Goal: Task Accomplishment & Management: Use online tool/utility

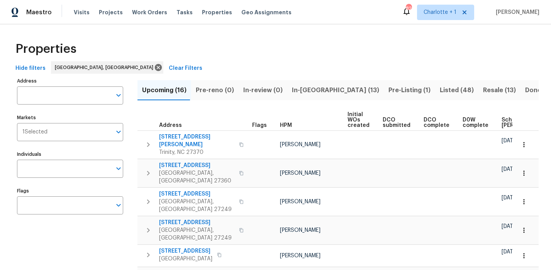
click at [319, 55] on div "Properties" at bounding box center [275, 49] width 526 height 25
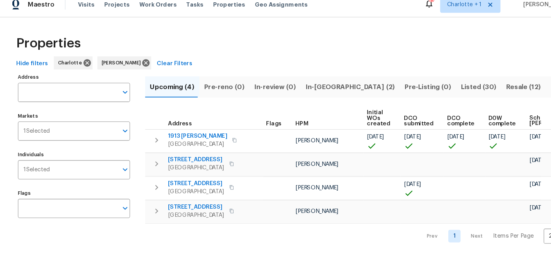
scroll to position [0, 57]
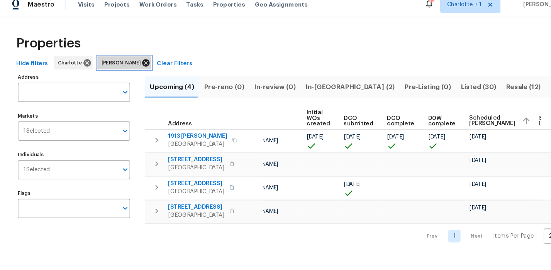
click at [123, 68] on span "[PERSON_NAME]" at bounding box center [116, 68] width 40 height 8
click at [135, 67] on icon at bounding box center [138, 67] width 7 height 7
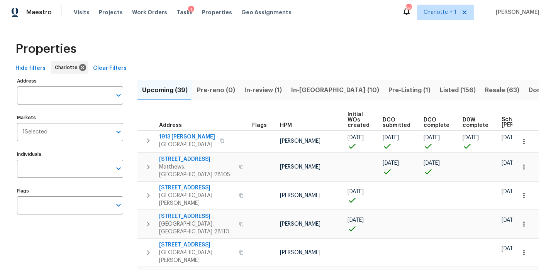
drag, startPoint x: 369, startPoint y: 30, endPoint x: 397, endPoint y: 42, distance: 29.9
click at [485, 87] on span "Resale (63)" at bounding box center [502, 90] width 34 height 11
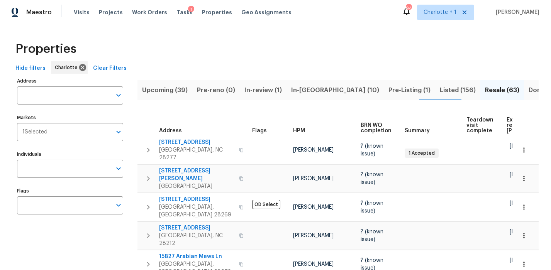
click at [357, 37] on div "Properties" at bounding box center [275, 49] width 526 height 25
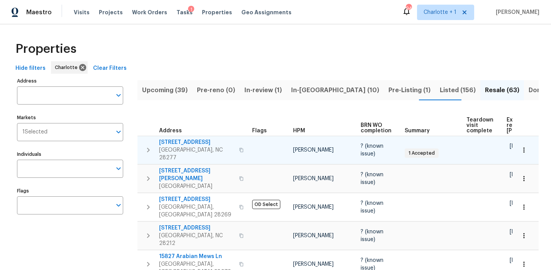
scroll to position [0, 71]
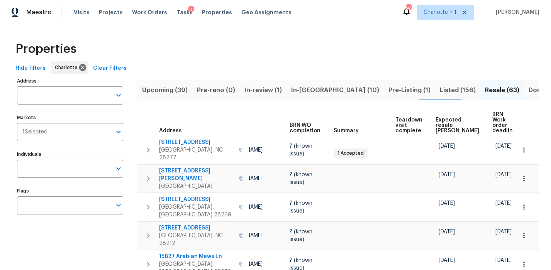
click at [438, 111] on th "Expected resale COE" at bounding box center [460, 123] width 57 height 27
click at [442, 122] on span "Expected resale COE" at bounding box center [457, 125] width 44 height 16
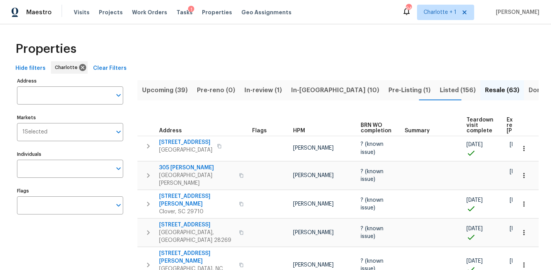
scroll to position [0, 84]
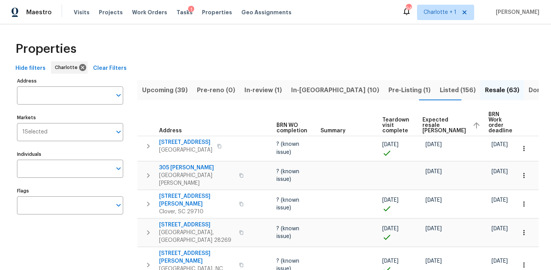
click at [427, 122] on span "Expected resale COE" at bounding box center [444, 125] width 44 height 16
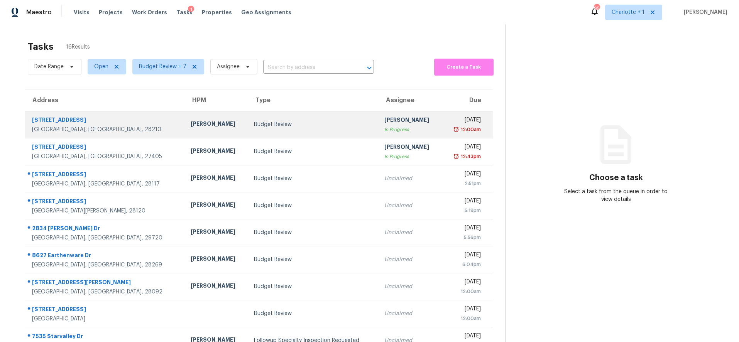
scroll to position [40, 0]
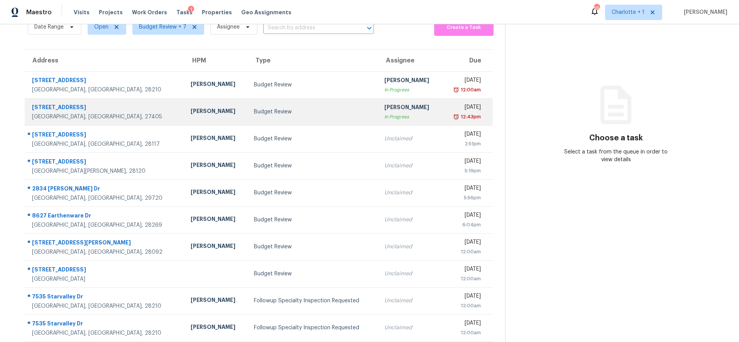
click at [254, 115] on div "Budget Review" at bounding box center [313, 112] width 118 height 8
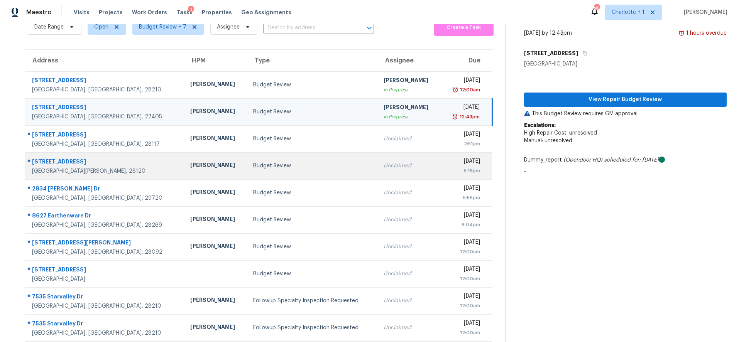
scroll to position [65, 0]
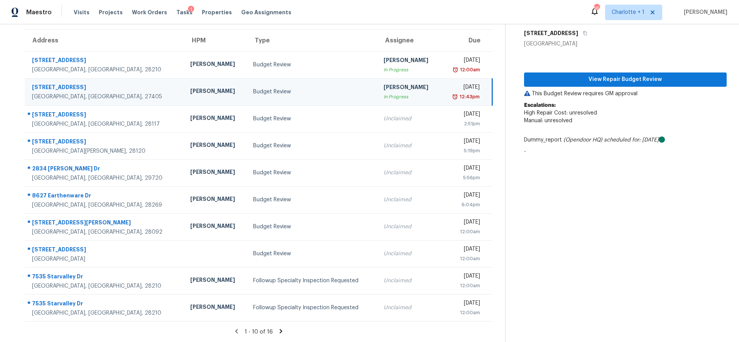
click at [277, 328] on icon at bounding box center [280, 331] width 7 height 7
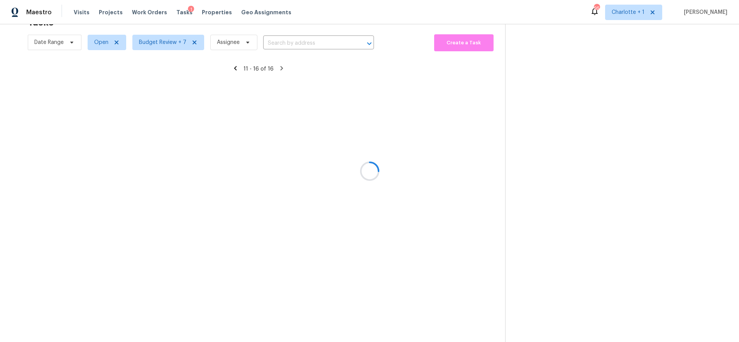
scroll to position [30, 0]
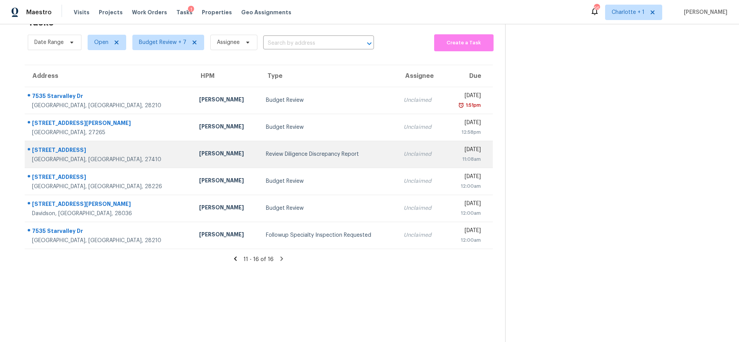
click at [118, 146] on div "[STREET_ADDRESS]" at bounding box center [109, 151] width 155 height 10
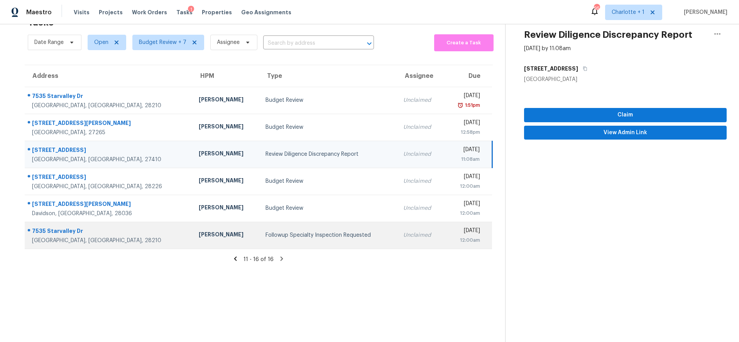
click at [120, 228] on div "7535 Starvalley Dr" at bounding box center [109, 232] width 154 height 10
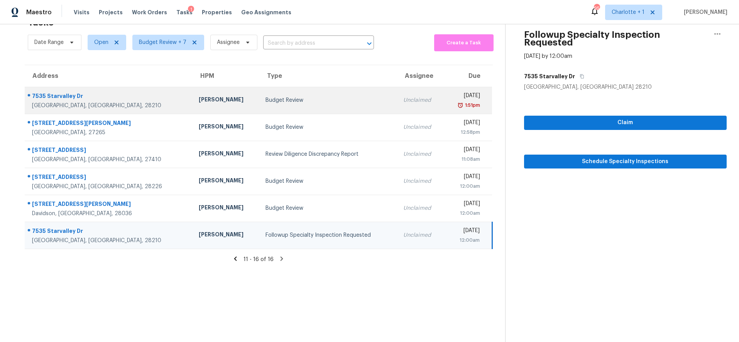
click at [131, 92] on td "7535 Starvalley Dr Charlotte, NC, 28210" at bounding box center [109, 100] width 168 height 27
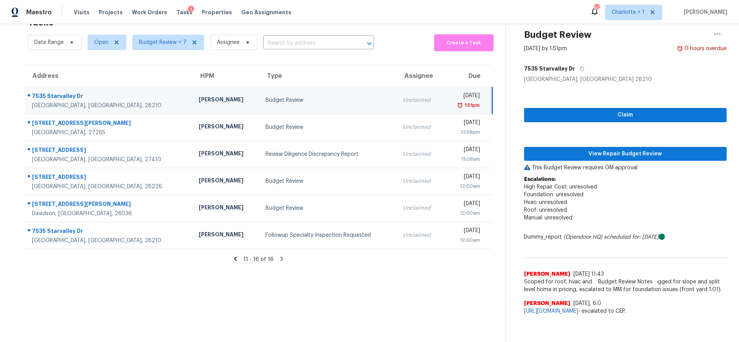
click at [232, 255] on icon at bounding box center [235, 258] width 7 height 7
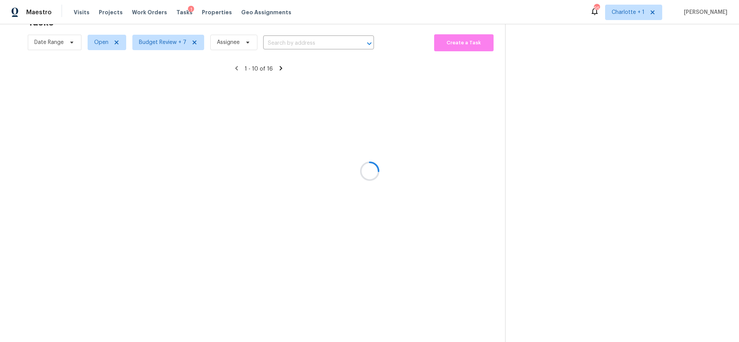
scroll to position [65, 0]
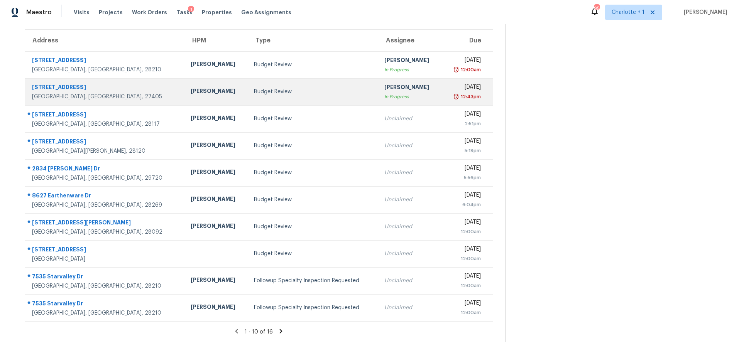
click at [254, 88] on div "Budget Review" at bounding box center [313, 92] width 118 height 8
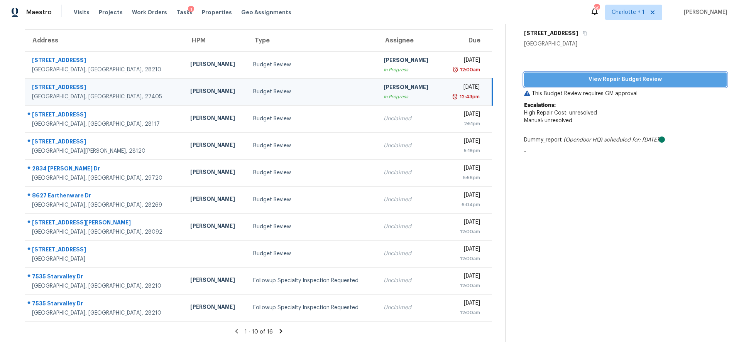
click at [613, 75] on span "View Repair Budget Review" at bounding box center [625, 80] width 191 height 10
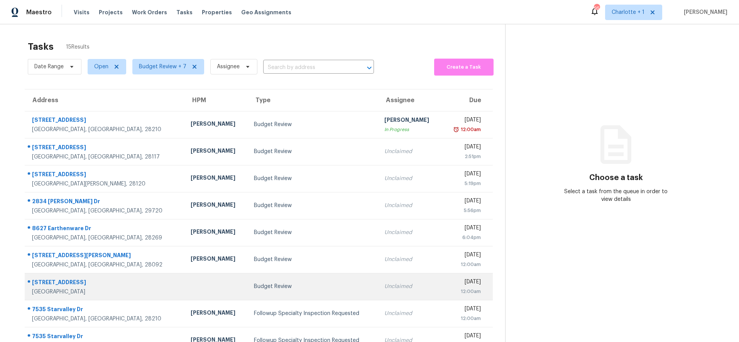
scroll to position [65, 0]
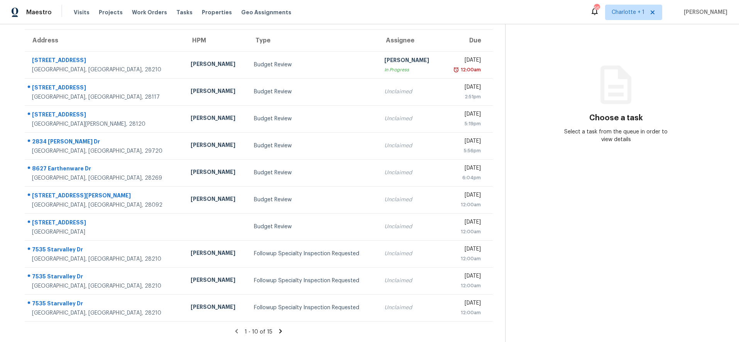
click at [277, 328] on icon at bounding box center [280, 331] width 7 height 7
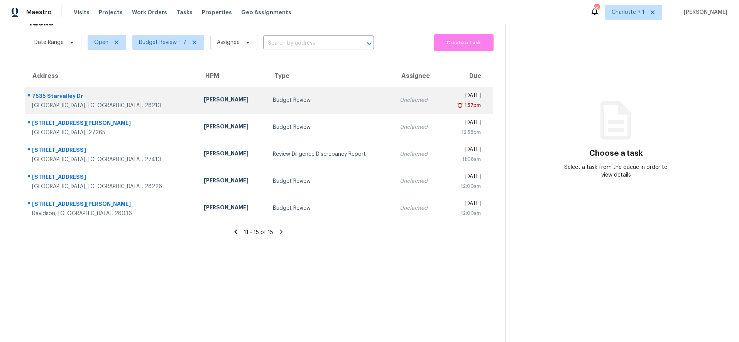
click at [111, 93] on div "7535 Starvalley Dr" at bounding box center [111, 97] width 159 height 10
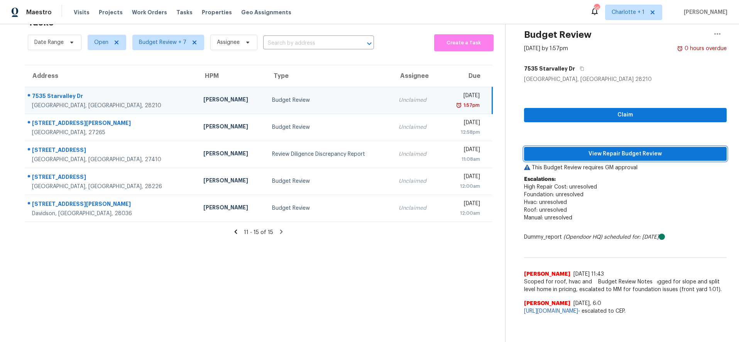
click at [565, 147] on button "View Repair Budget Review" at bounding box center [625, 154] width 203 height 14
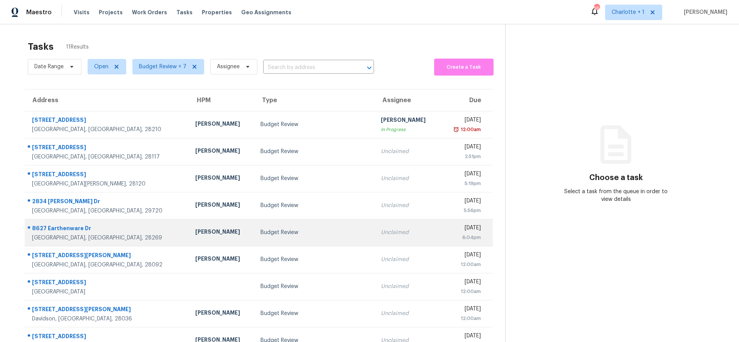
scroll to position [17, 0]
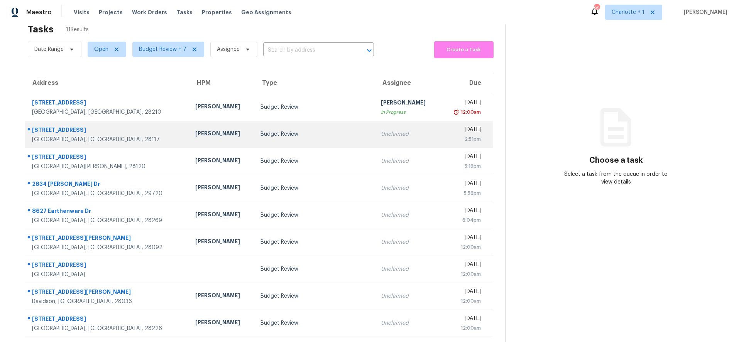
click at [283, 142] on td "Budget Review" at bounding box center [314, 134] width 120 height 27
